Goal: Task Accomplishment & Management: Manage account settings

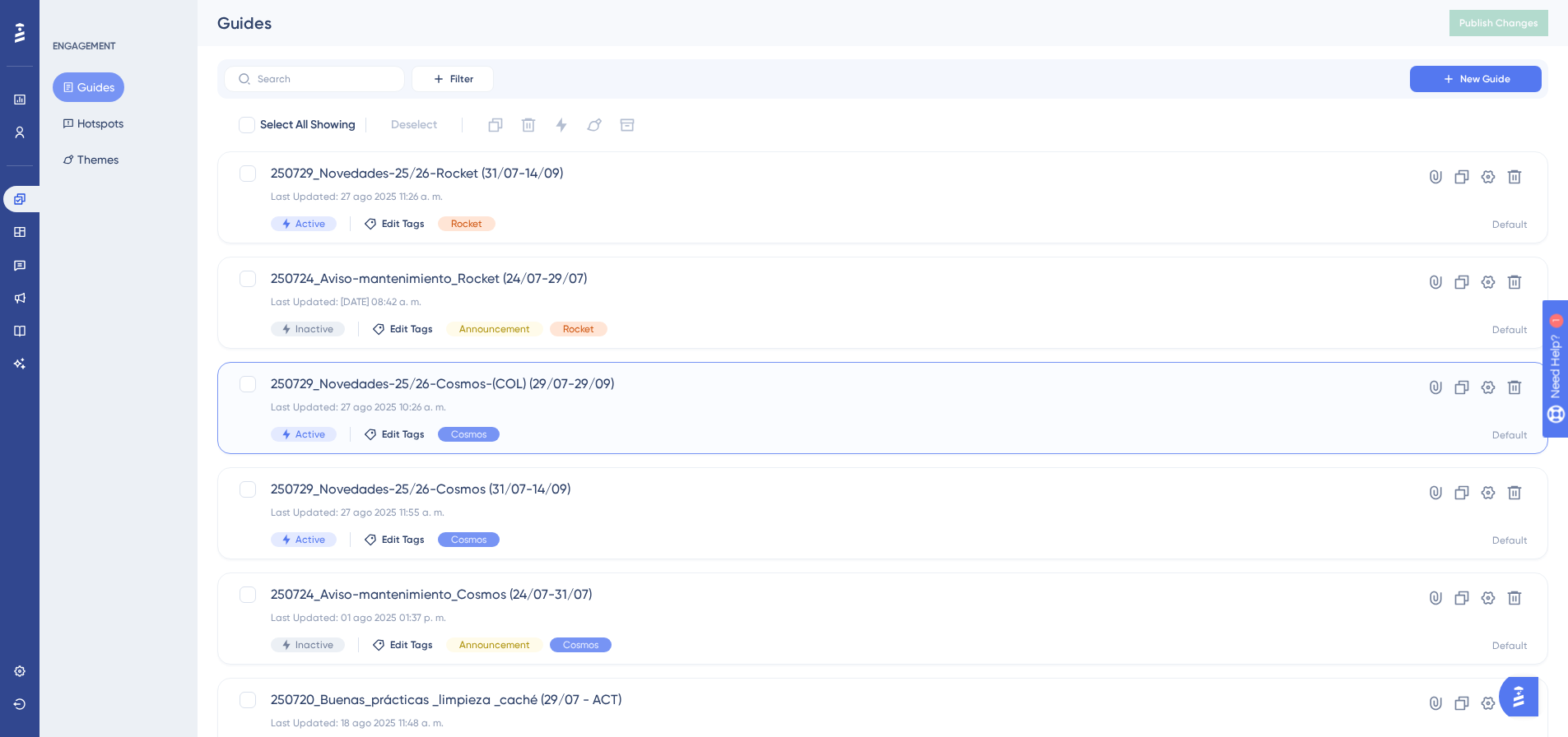
click at [620, 404] on div "Last Updated: 27 ago 2025 10:26 a. m." at bounding box center [817, 406] width 1092 height 13
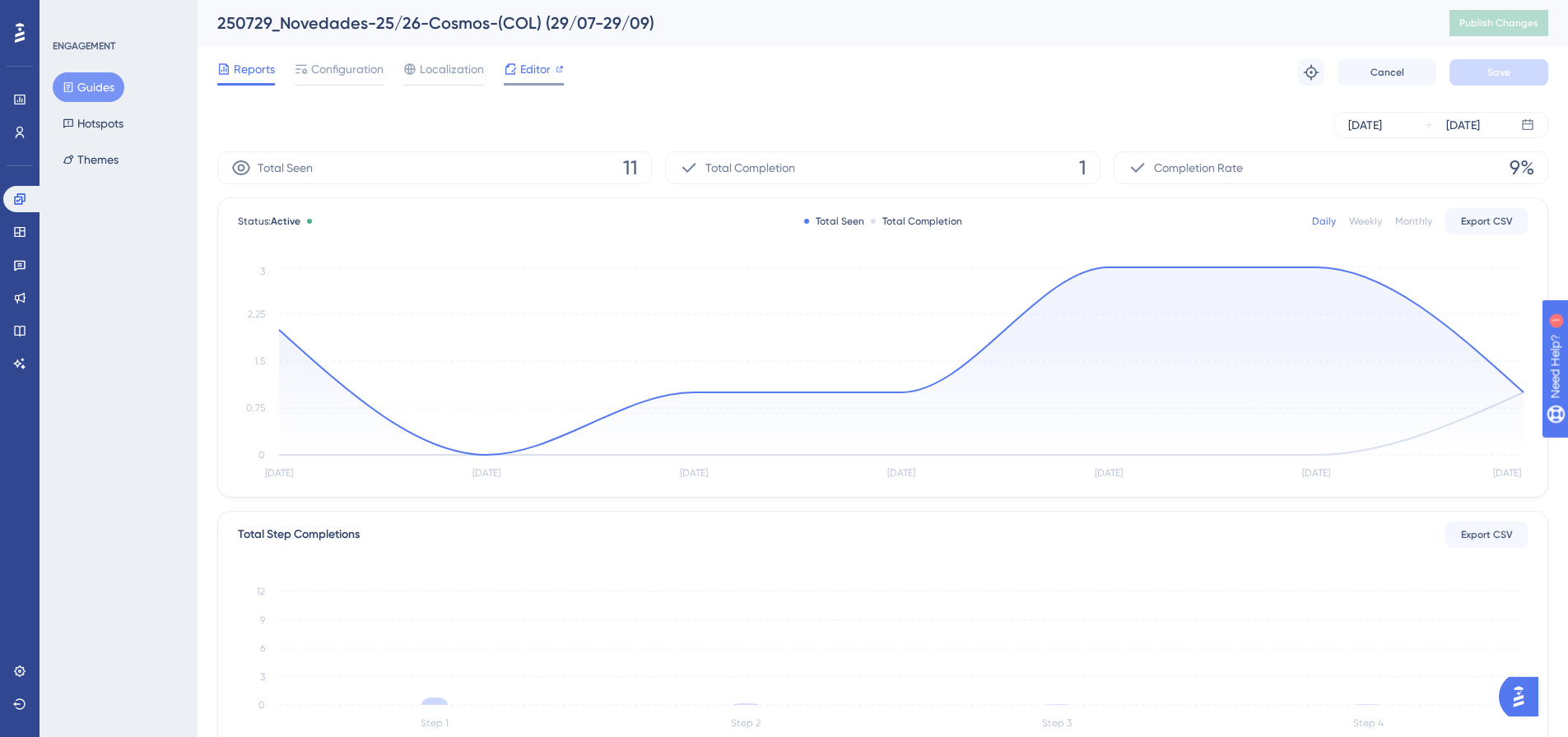
click at [515, 61] on div at bounding box center [510, 69] width 13 height 20
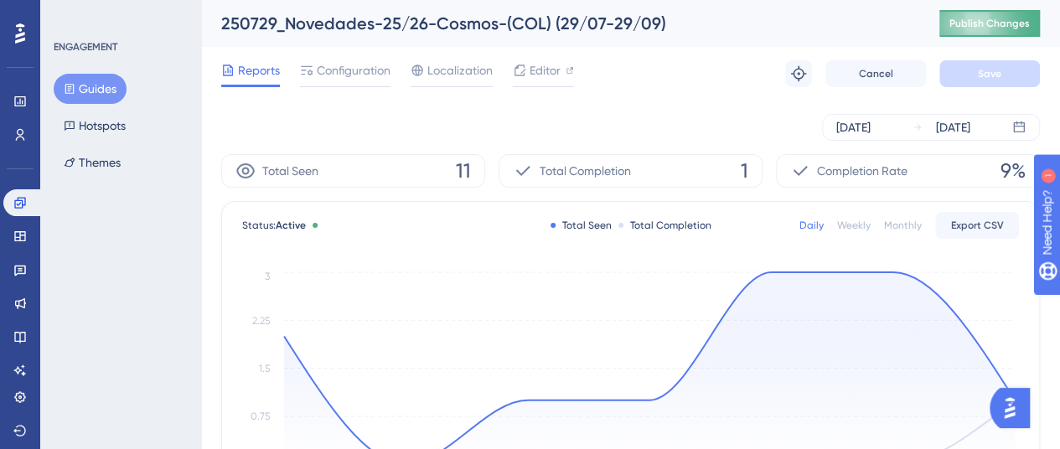
click at [1007, 20] on span "Publish Changes" at bounding box center [990, 23] width 80 height 13
click at [102, 88] on button "Guides" at bounding box center [90, 89] width 73 height 30
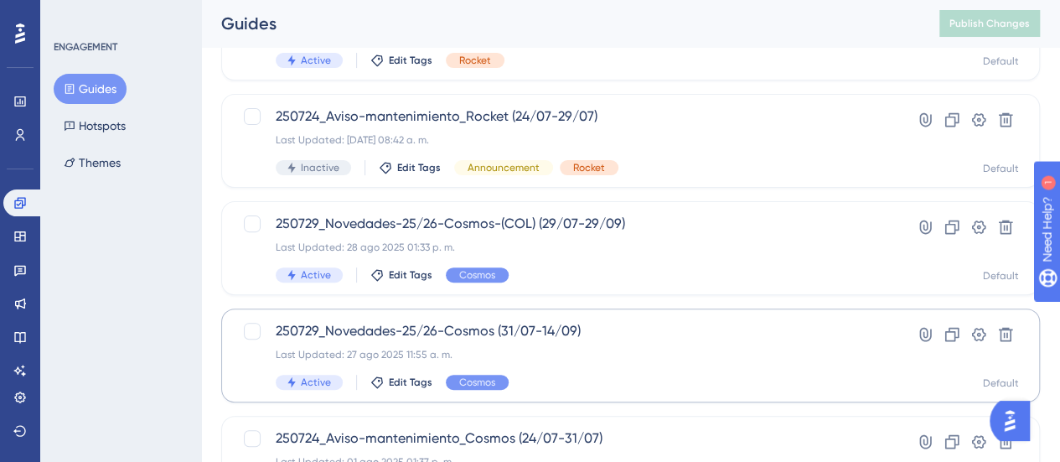
scroll to position [251, 0]
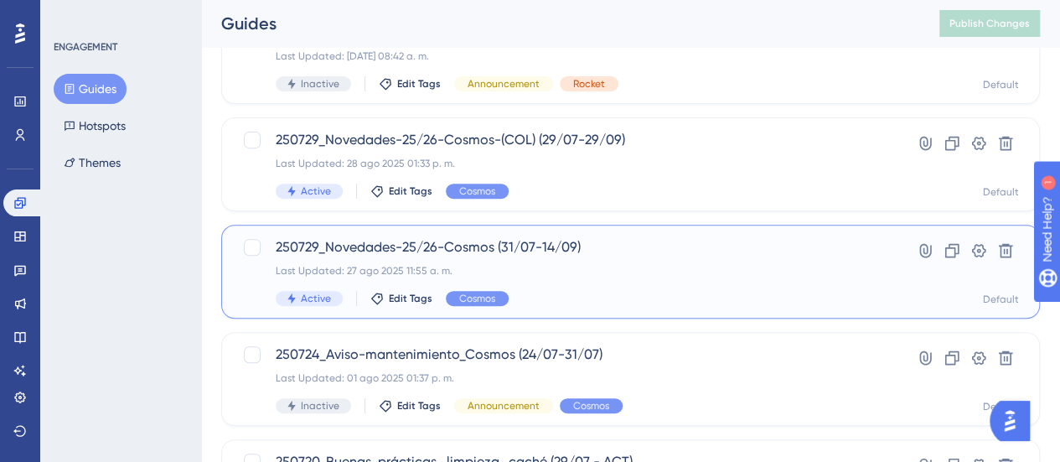
click at [603, 269] on div "Last Updated: 27 ago 2025 11:55 a. m." at bounding box center [564, 270] width 576 height 13
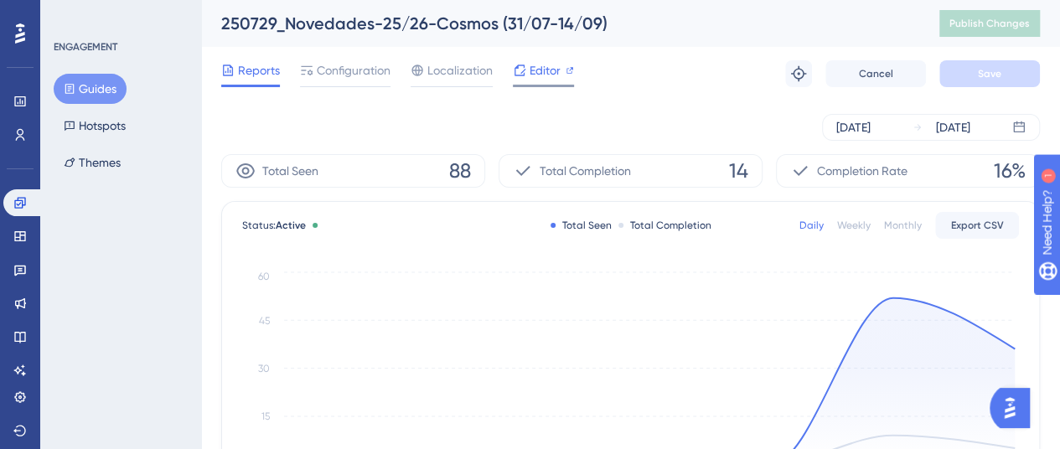
click at [530, 61] on span "Editor" at bounding box center [545, 70] width 31 height 20
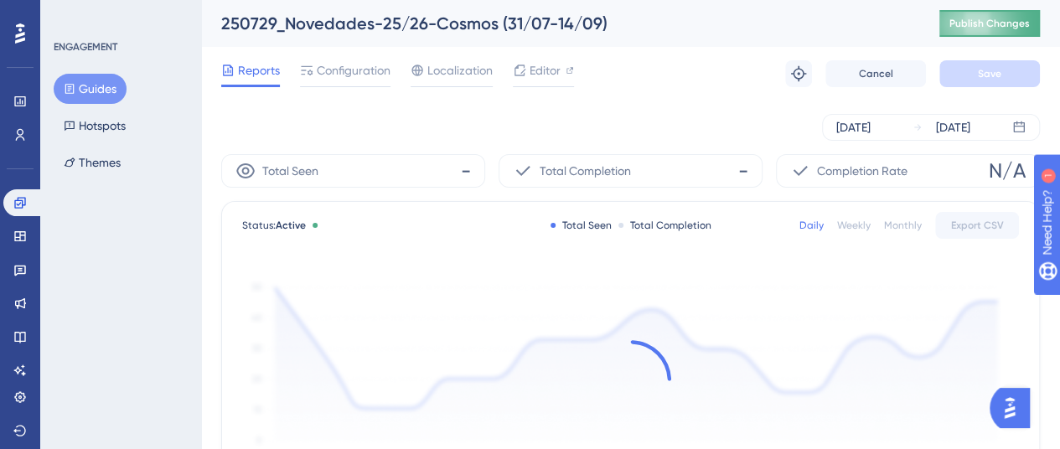
click at [977, 23] on span "Publish Changes" at bounding box center [990, 23] width 80 height 13
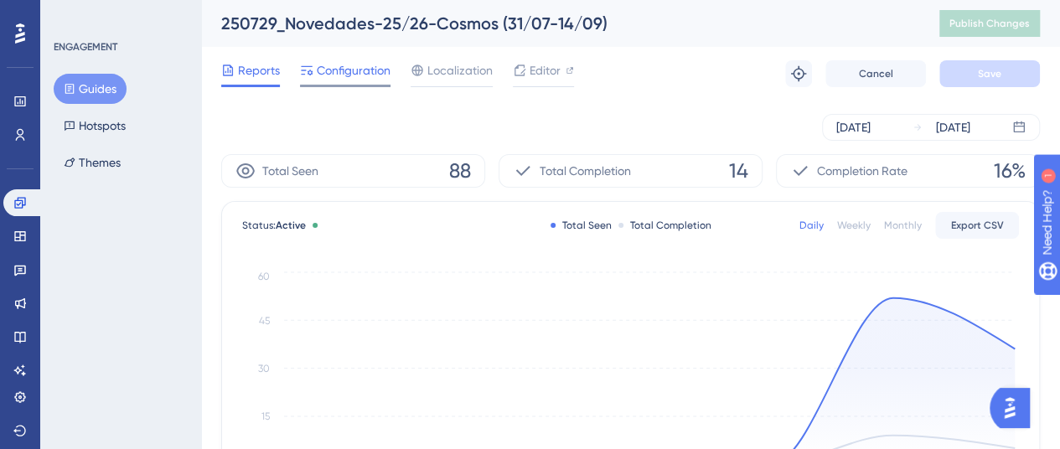
click at [370, 76] on span "Configuration" at bounding box center [354, 70] width 74 height 20
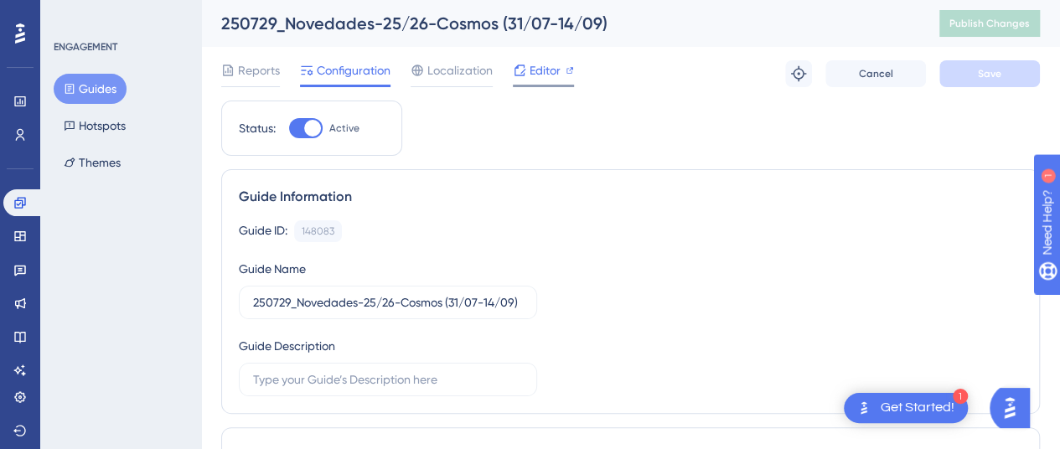
click at [547, 71] on span "Editor" at bounding box center [545, 70] width 31 height 20
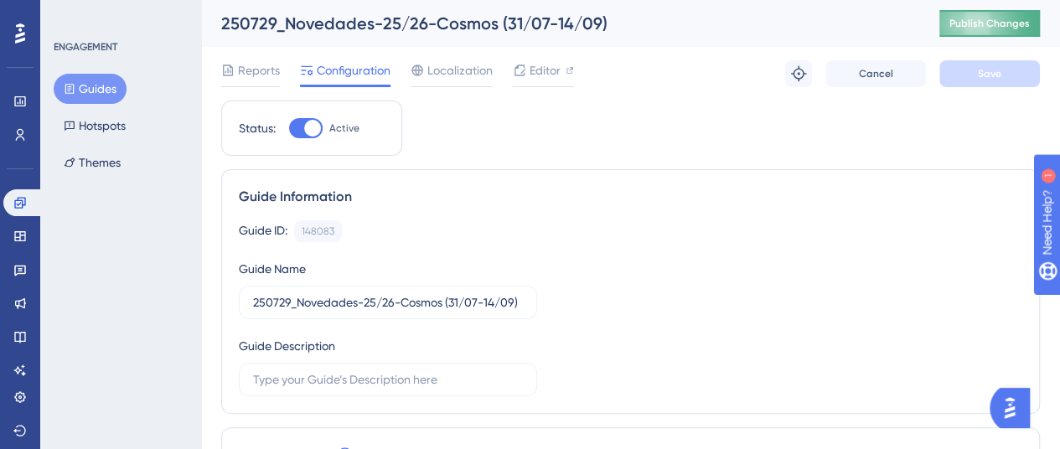
click at [984, 33] on button "Publish Changes" at bounding box center [990, 23] width 101 height 27
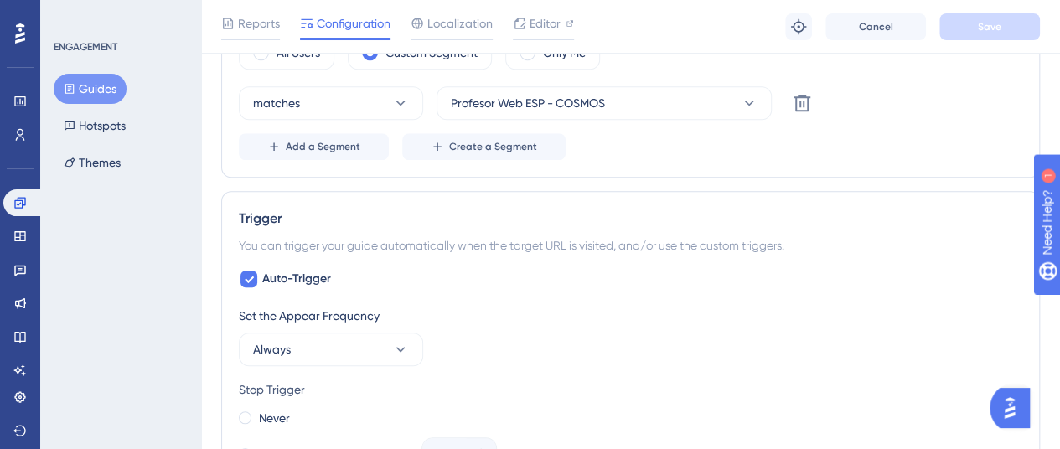
scroll to position [838, 0]
